Goal: Information Seeking & Learning: Learn about a topic

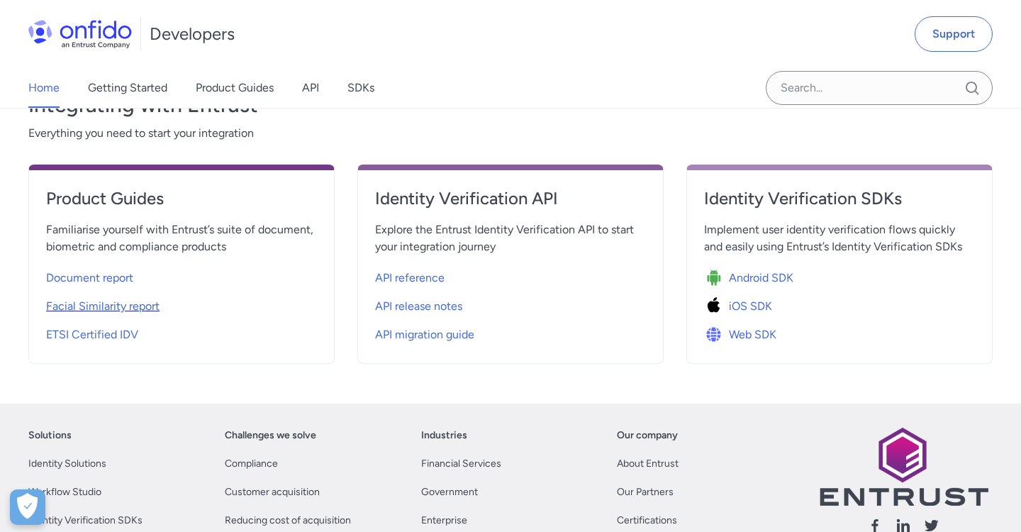
click at [99, 302] on span "Facial Similarity report" at bounding box center [102, 306] width 113 height 17
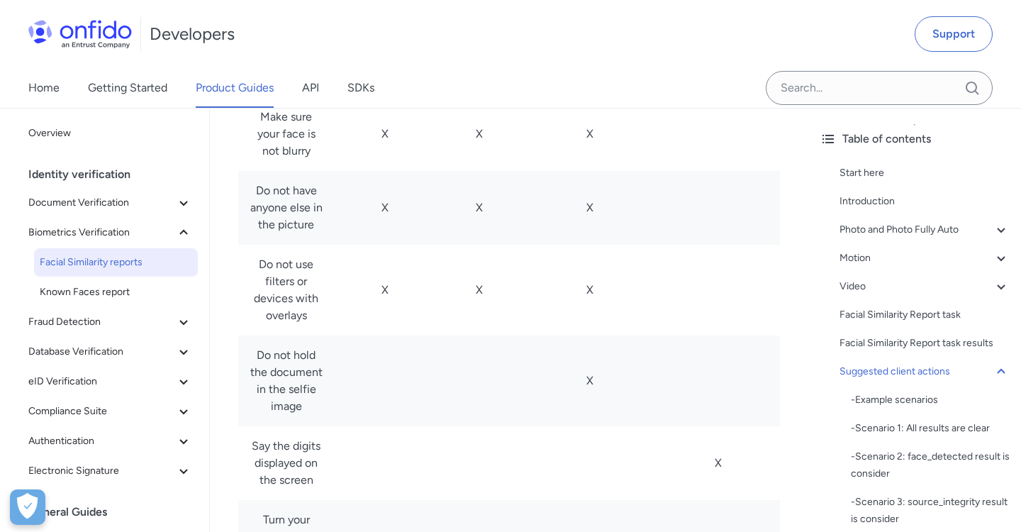
scroll to position [9021, 0]
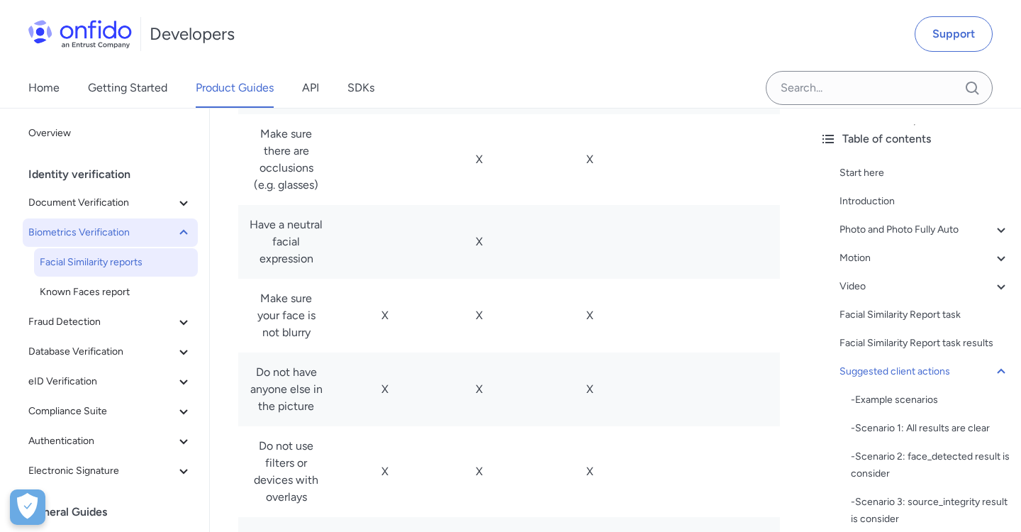
click at [136, 234] on span "Biometrics Verification" at bounding box center [101, 232] width 147 height 17
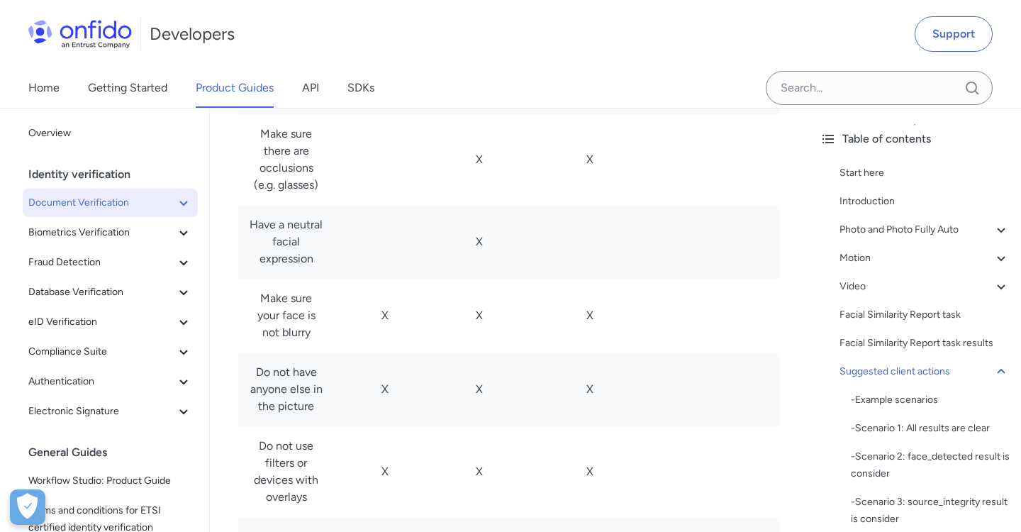
click at [128, 204] on span "Document Verification" at bounding box center [101, 202] width 147 height 17
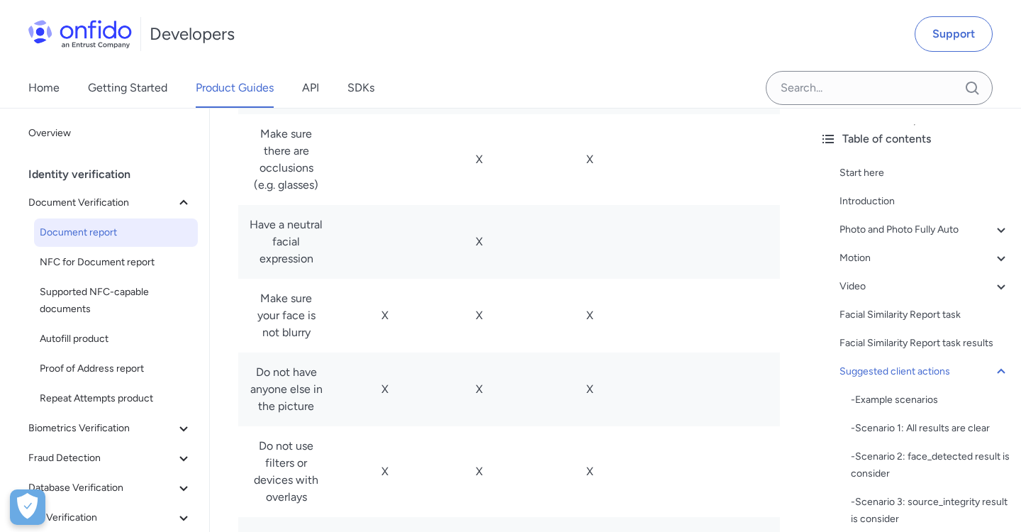
click at [134, 235] on span "Document report" at bounding box center [116, 232] width 152 height 17
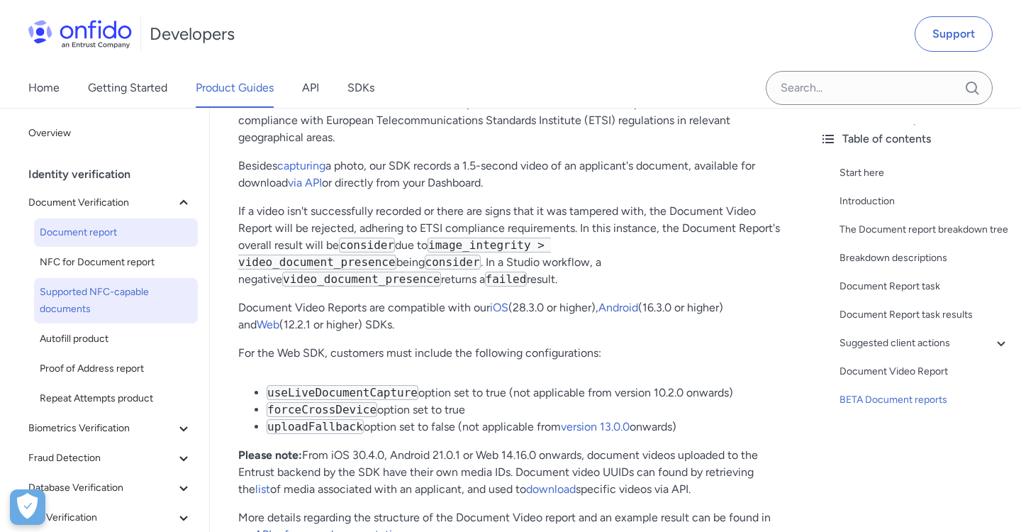
scroll to position [10658, 0]
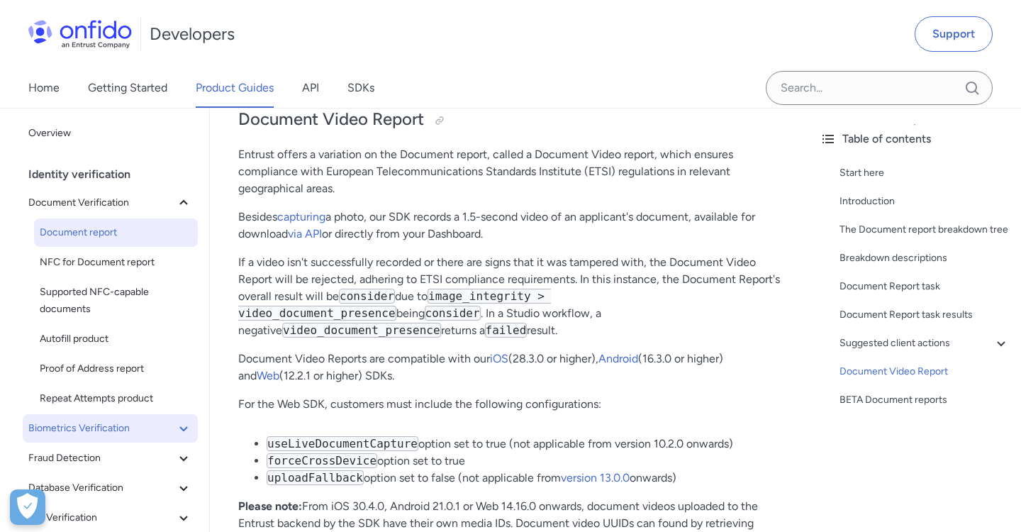
click at [120, 434] on span "Biometrics Verification" at bounding box center [101, 428] width 147 height 17
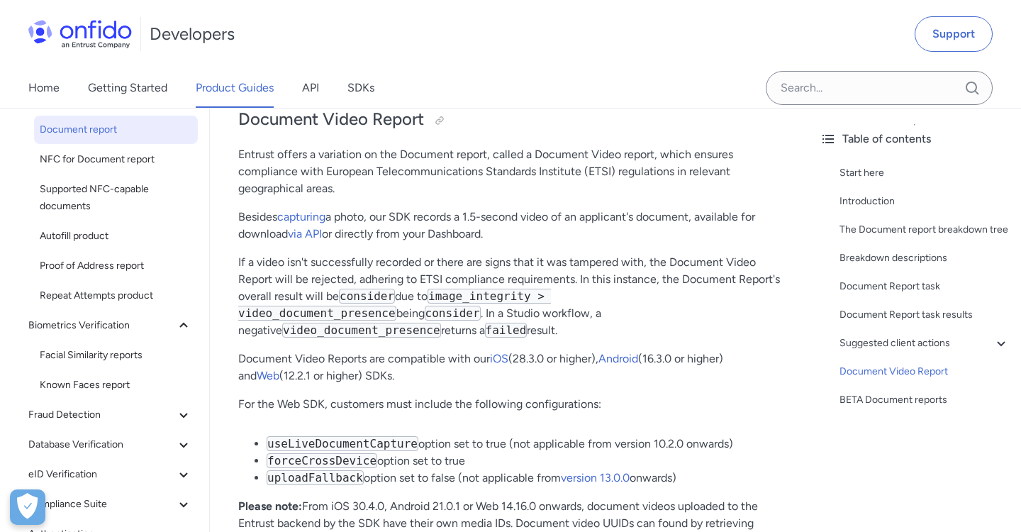
scroll to position [208, 0]
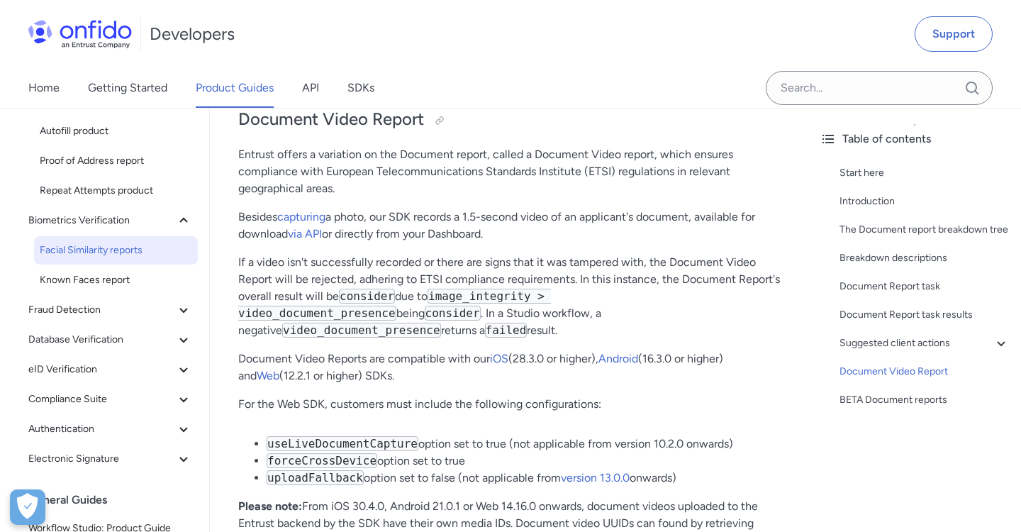
click at [126, 257] on span "Facial Similarity reports" at bounding box center [116, 250] width 152 height 17
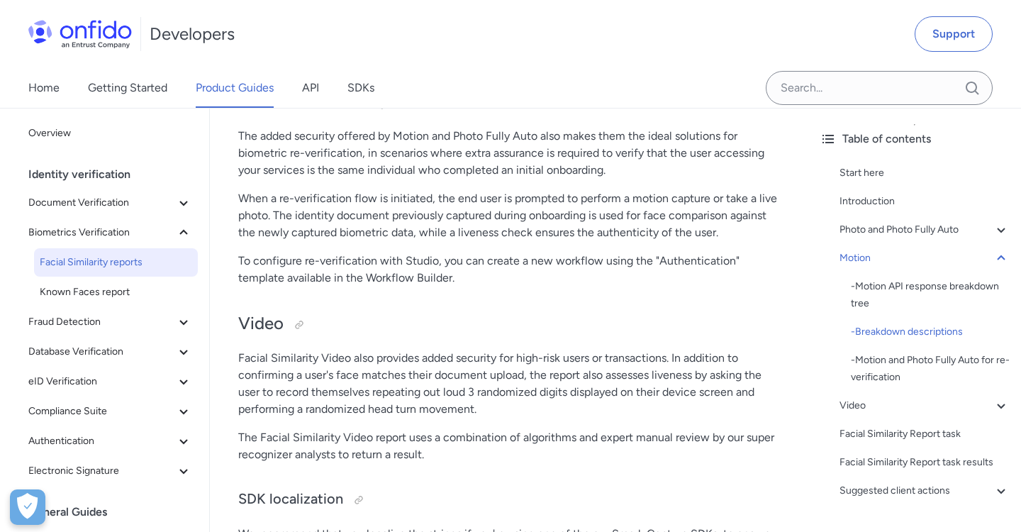
scroll to position [3233, 0]
